Goal: Book appointment/travel/reservation

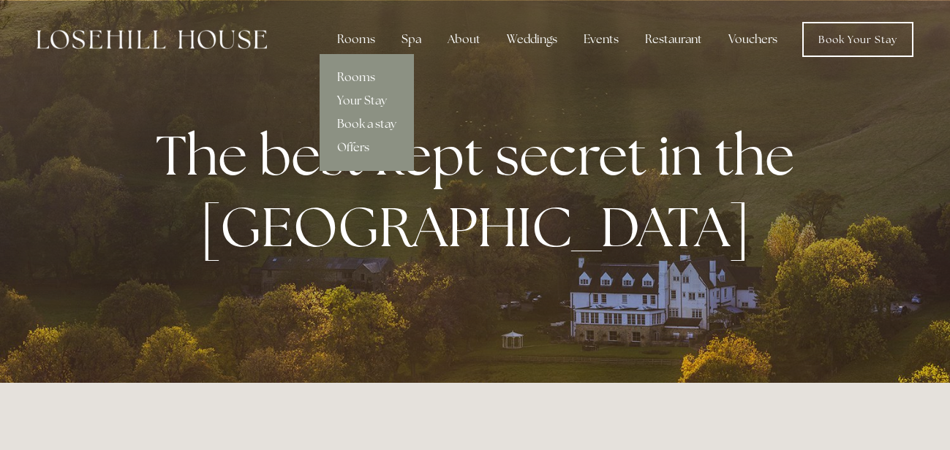
click at [357, 73] on link "Rooms" at bounding box center [366, 77] width 94 height 23
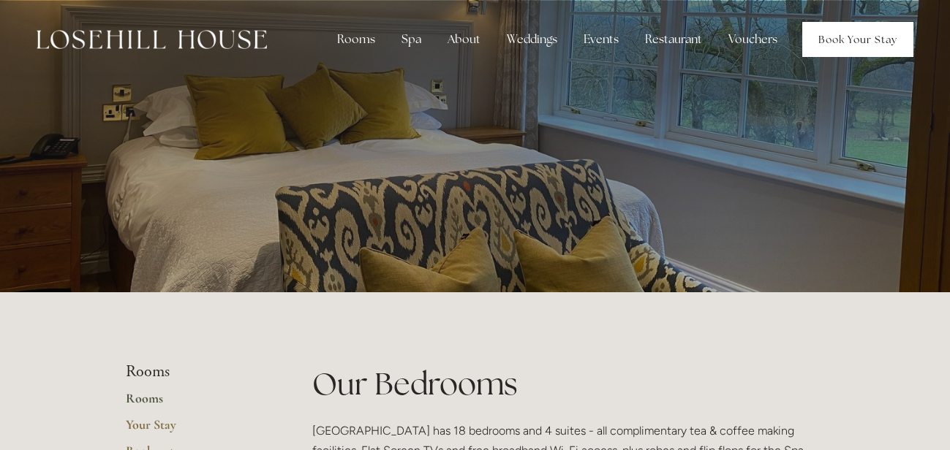
drag, startPoint x: 851, startPoint y: 45, endPoint x: 847, endPoint y: 37, distance: 8.8
click at [851, 44] on link "Book Your Stay" at bounding box center [857, 39] width 111 height 35
